Goal: Find specific page/section: Find specific page/section

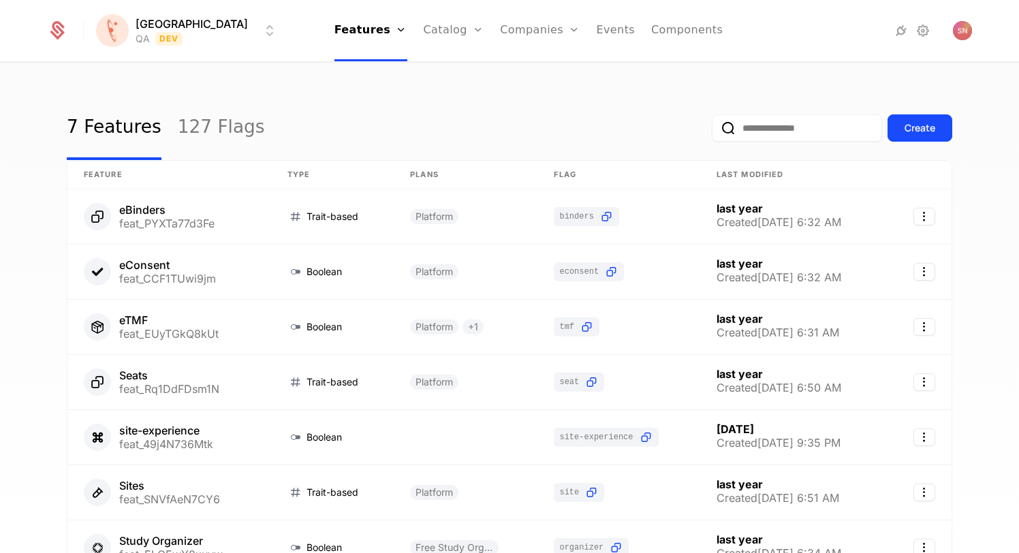
click at [282, 74] on div "7 Features 127 Flags Create Feature Type Plans Flag Last Modified eBinders feat…" at bounding box center [509, 312] width 1019 height 498
click at [205, 118] on link "127 Flags" at bounding box center [221, 128] width 87 height 64
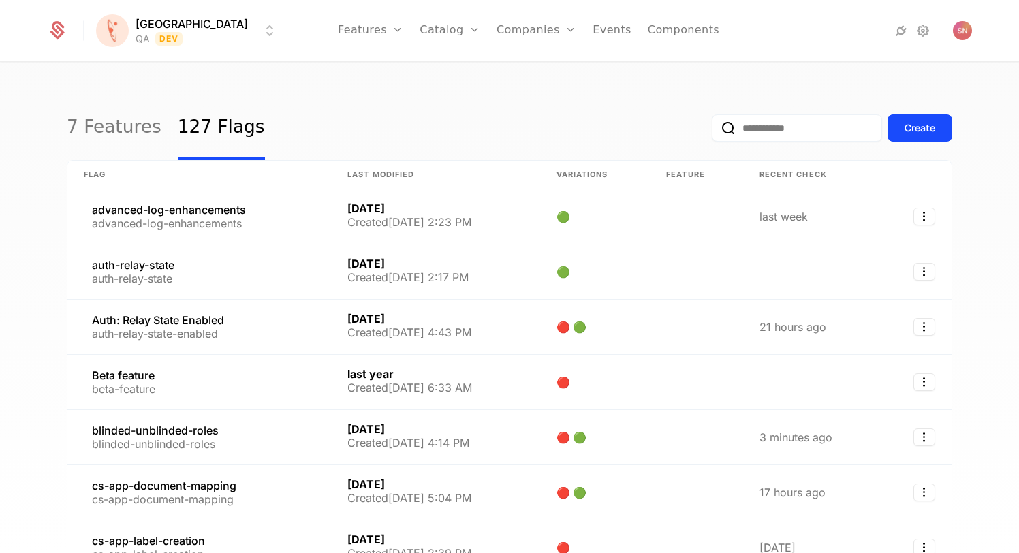
click at [819, 125] on input "email" at bounding box center [797, 127] width 170 height 27
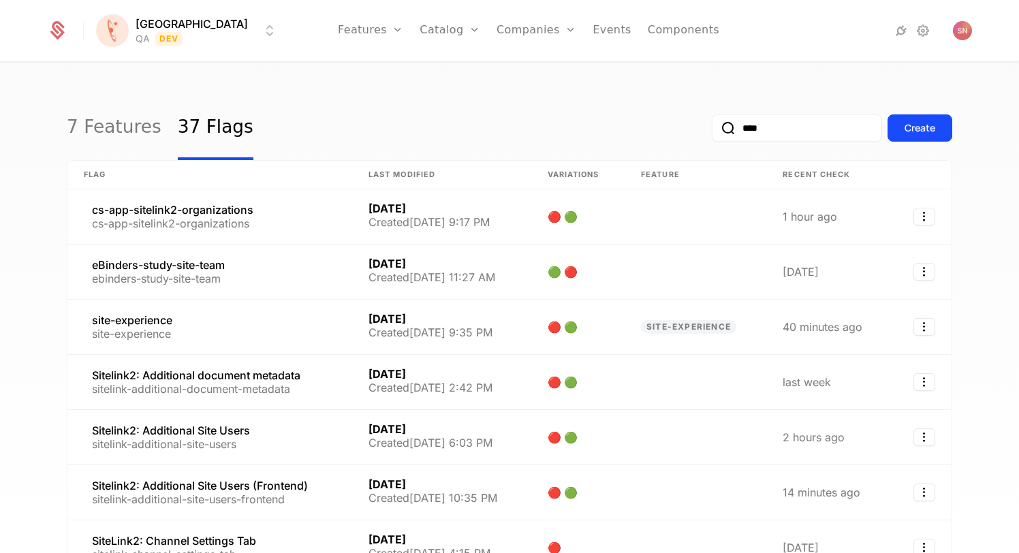
click at [768, 119] on input "****" at bounding box center [797, 127] width 170 height 27
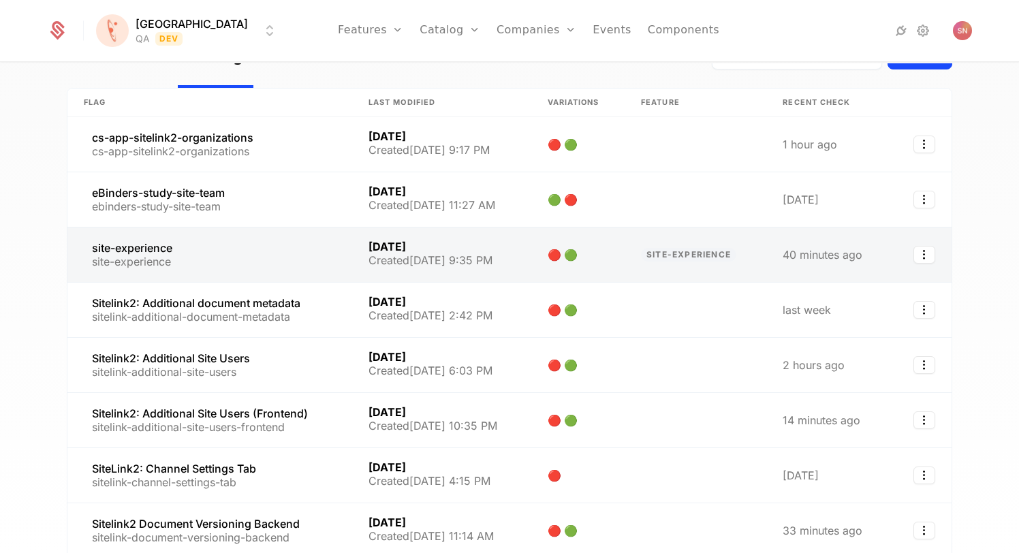
scroll to position [14, 0]
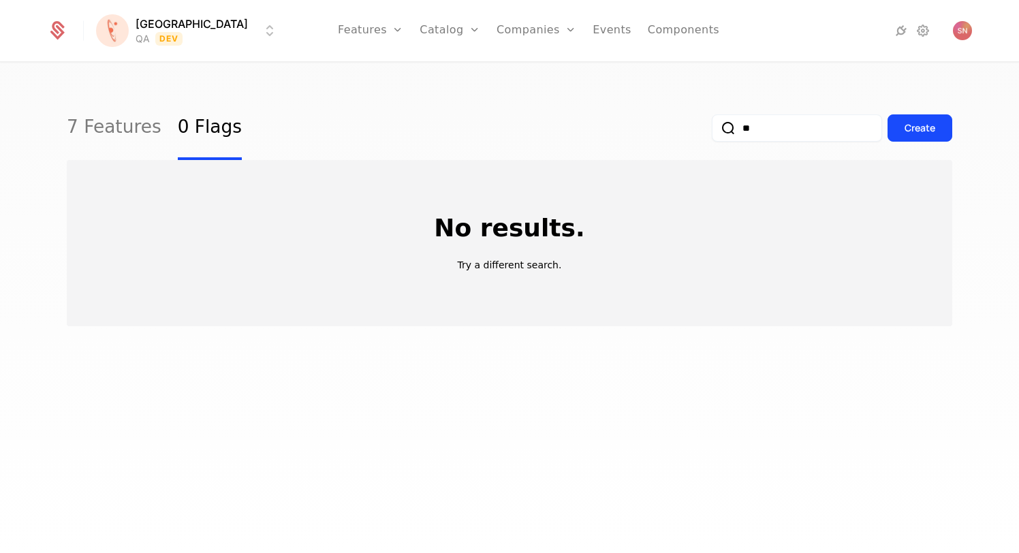
type input "*"
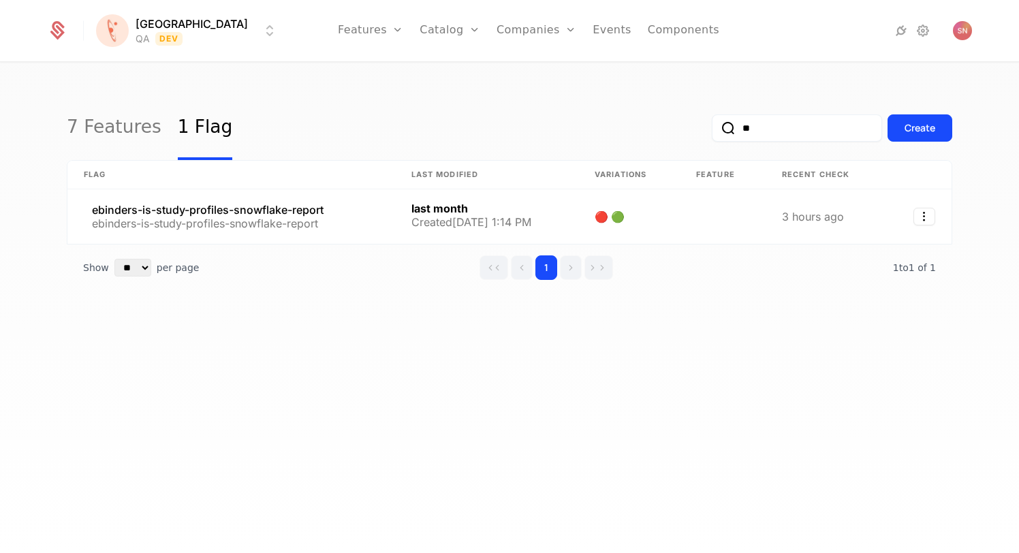
type input "*"
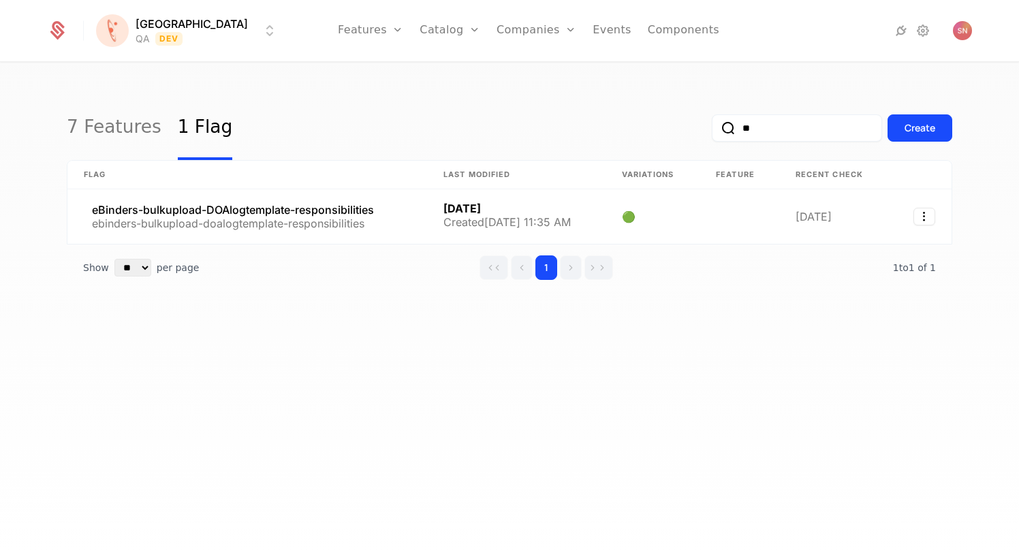
type input "*"
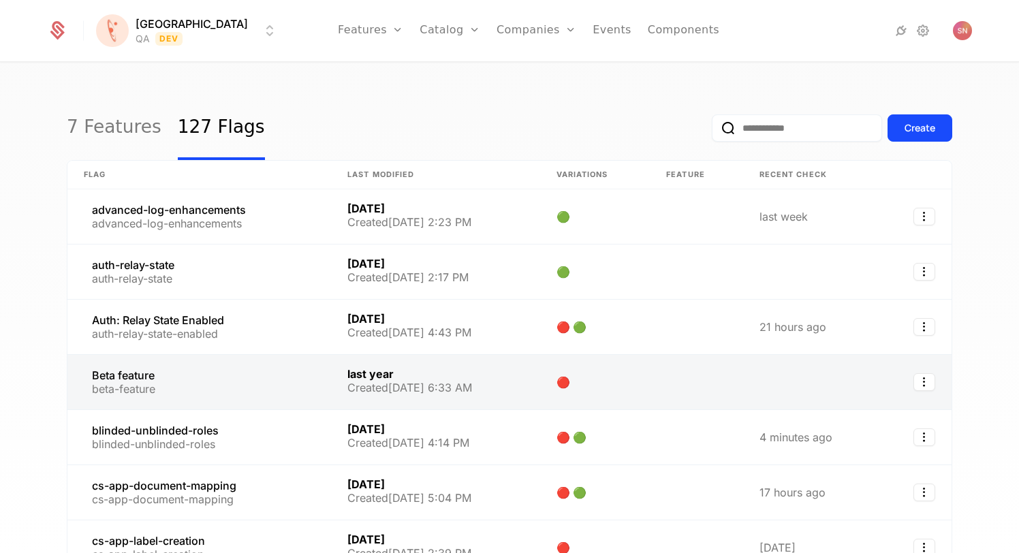
scroll to position [206, 0]
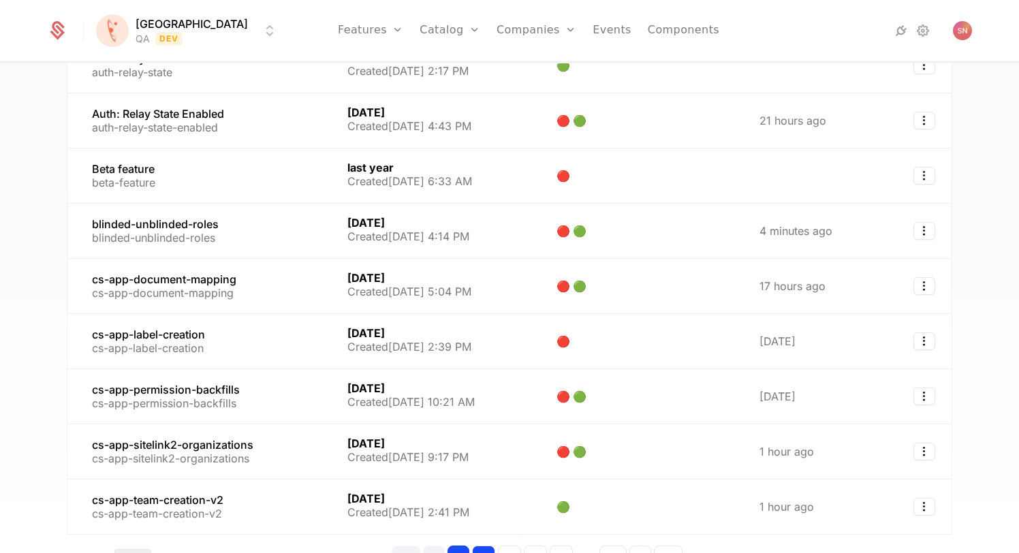
click at [495, 545] on button "2" at bounding box center [483, 557] width 23 height 25
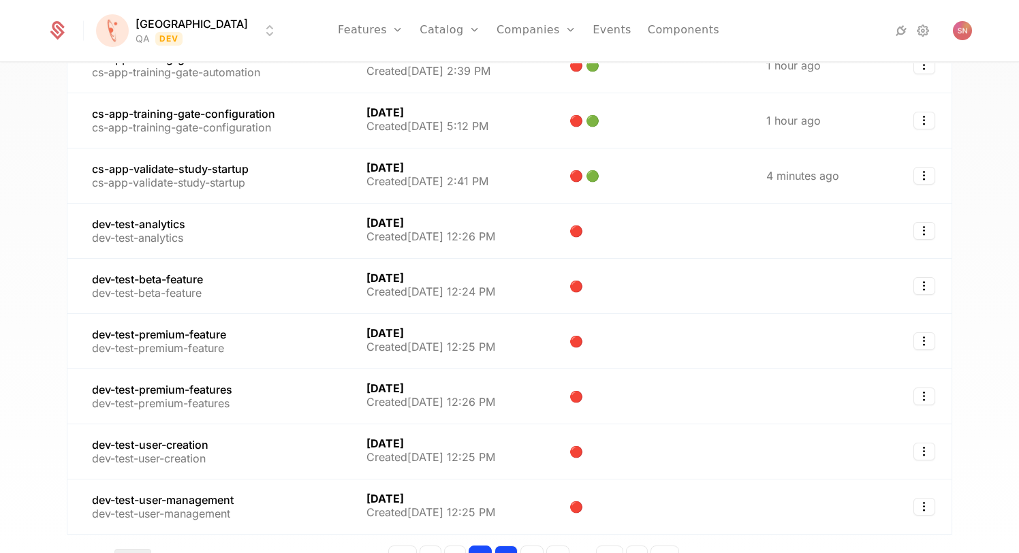
click at [512, 545] on button "3" at bounding box center [505, 557] width 23 height 25
